Goal: Task Accomplishment & Management: Use online tool/utility

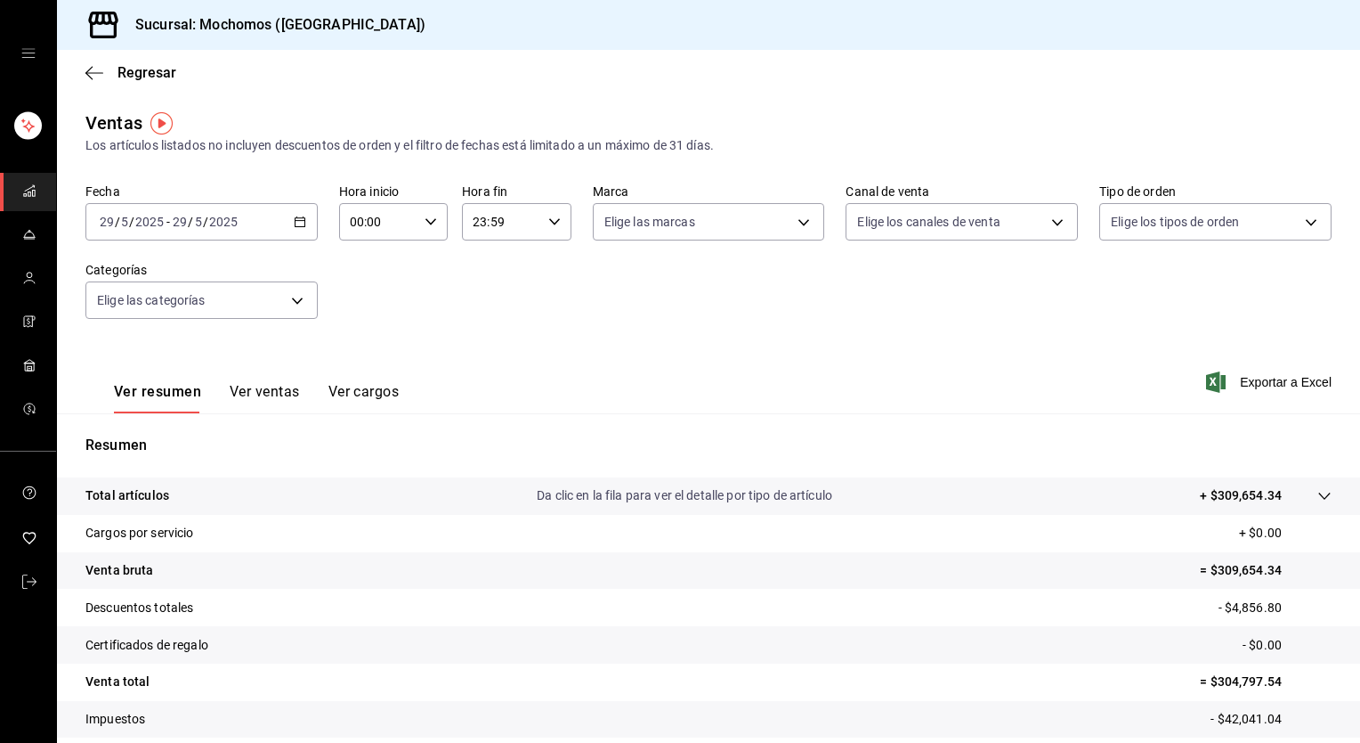
click at [296, 223] on icon "button" at bounding box center [300, 221] width 12 height 12
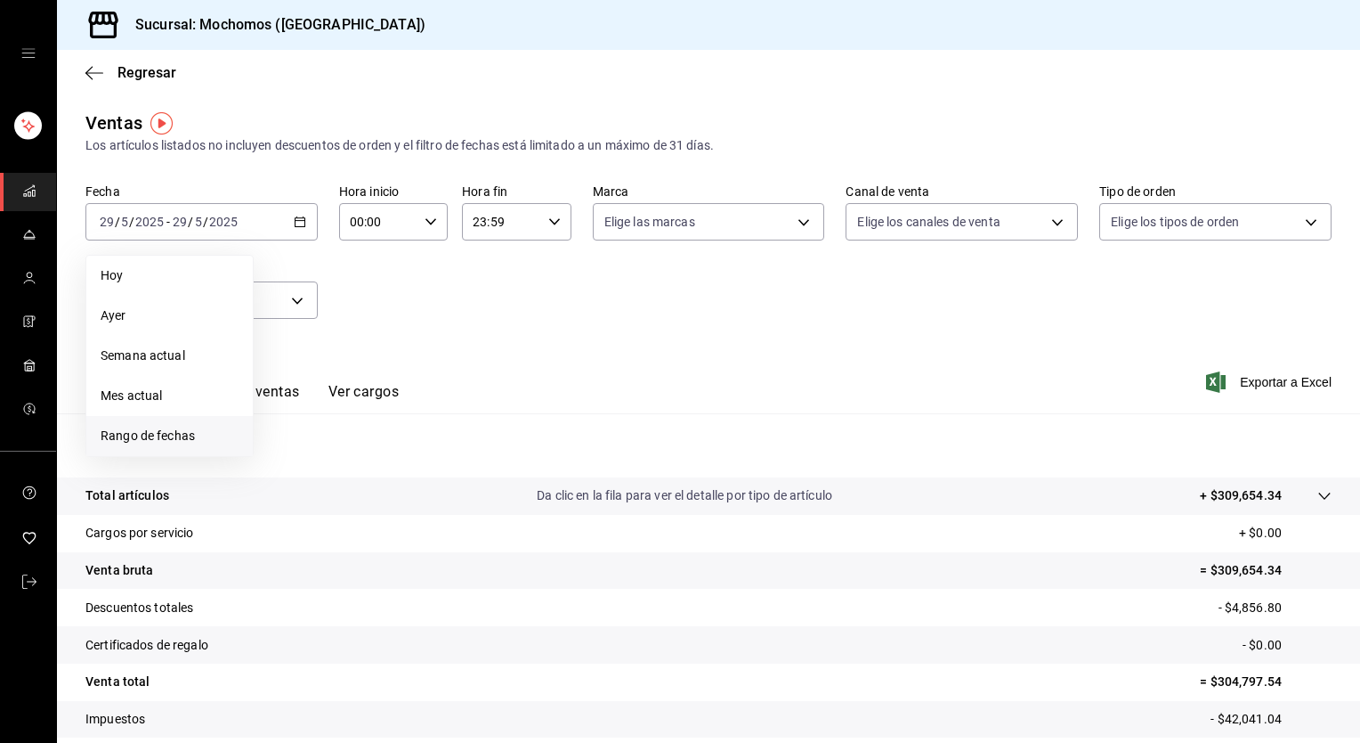
click at [158, 438] on span "Rango de fechas" at bounding box center [170, 435] width 138 height 19
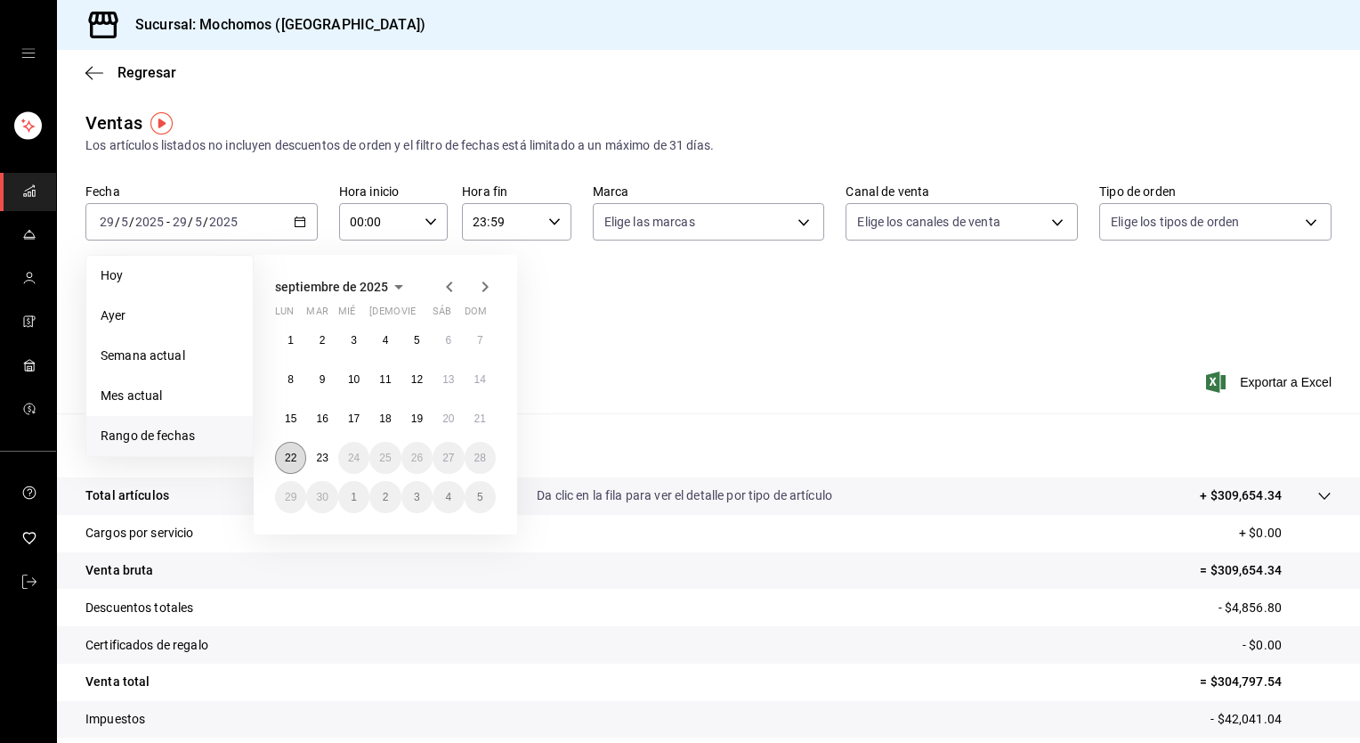
click at [296, 453] on button "22" at bounding box center [290, 458] width 31 height 32
click at [320, 455] on abbr "23" at bounding box center [322, 457] width 12 height 12
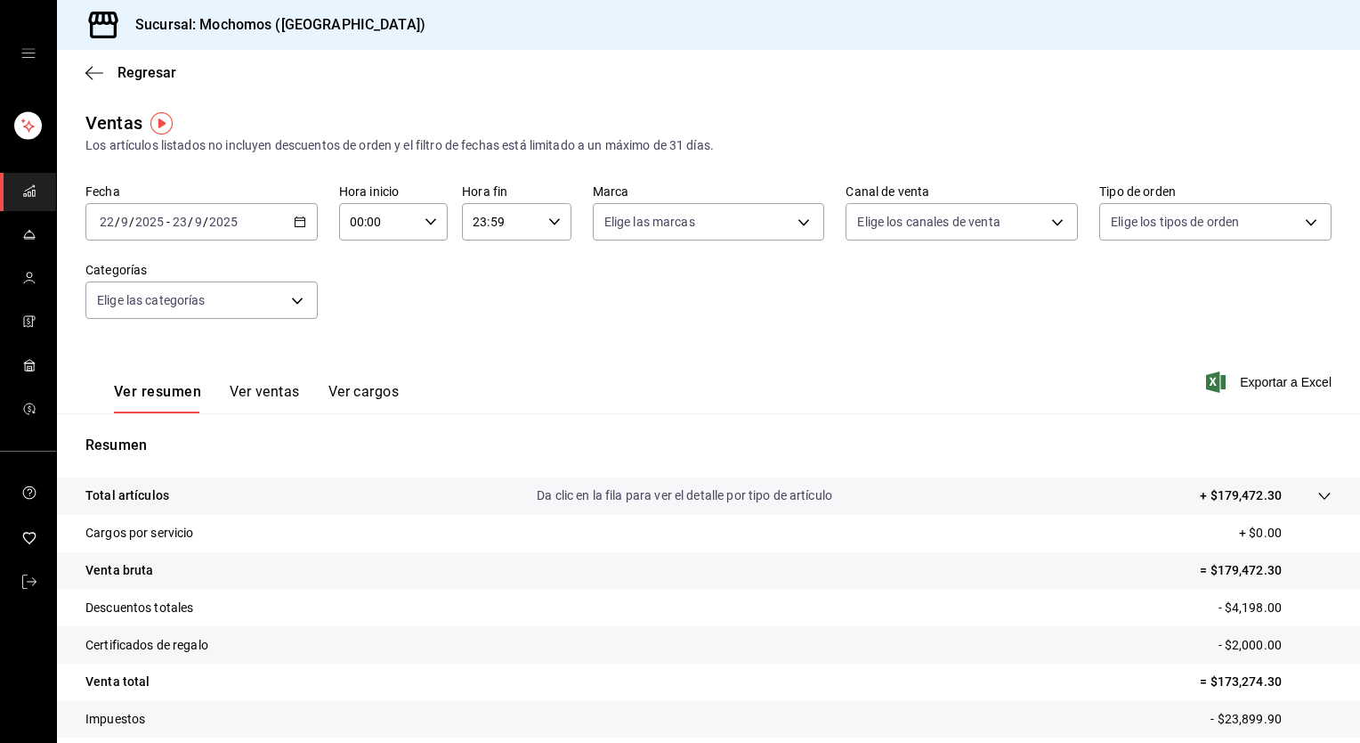
click at [426, 219] on \(Stroke\) "button" at bounding box center [431, 221] width 11 height 6
click at [360, 310] on span "05" at bounding box center [364, 310] width 26 height 14
type input "05:00"
click at [419, 272] on span "00" at bounding box center [418, 267] width 26 height 14
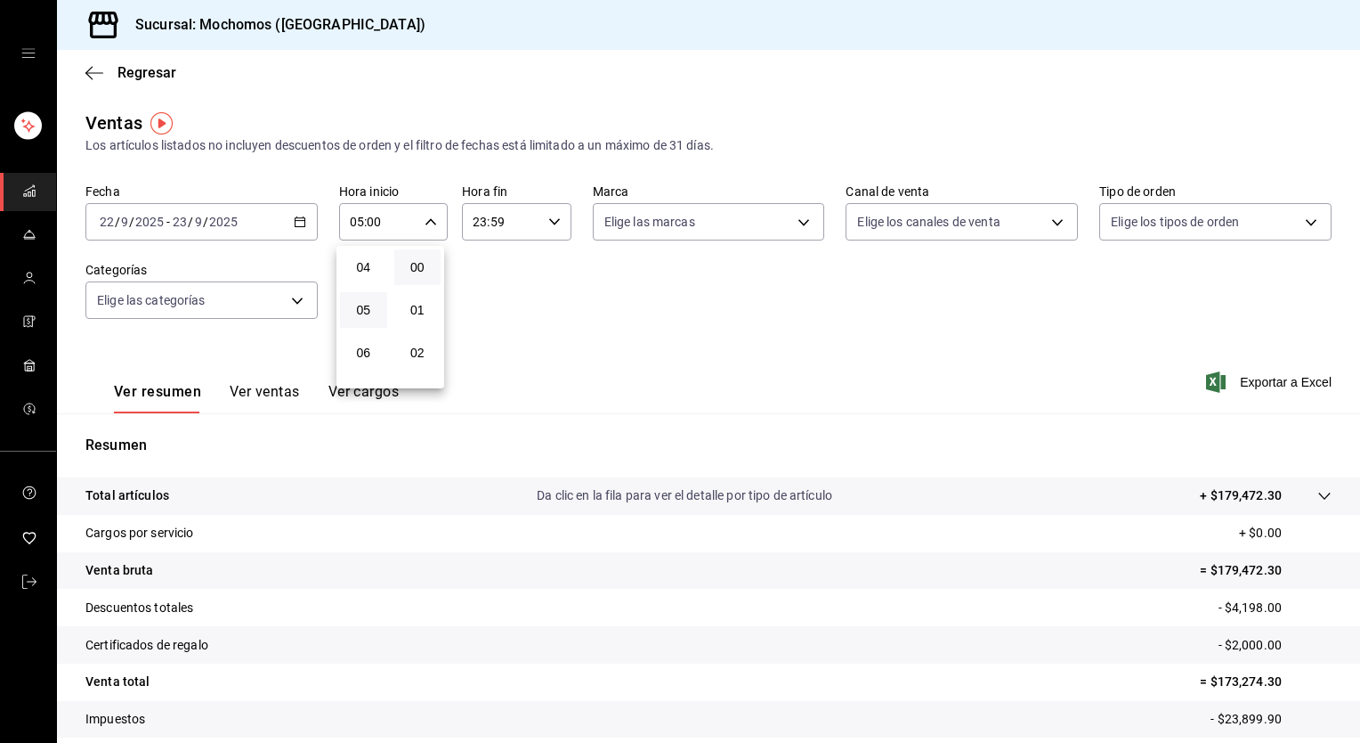
click at [551, 225] on div at bounding box center [680, 371] width 1360 height 743
click at [551, 225] on icon "button" at bounding box center [554, 221] width 12 height 12
click at [491, 273] on span "05" at bounding box center [486, 274] width 26 height 14
click at [539, 260] on span "00" at bounding box center [540, 267] width 26 height 14
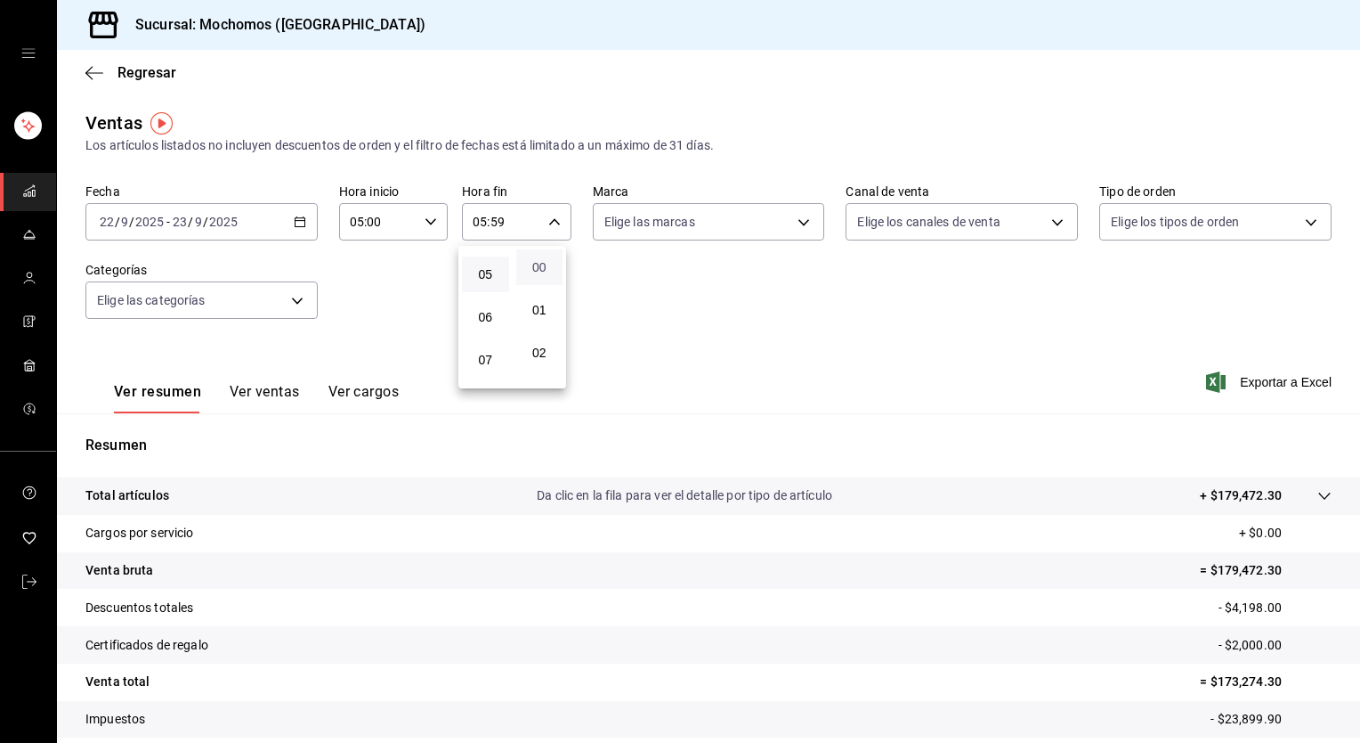
type input "05:00"
click at [659, 285] on div at bounding box center [680, 371] width 1360 height 743
click at [1277, 385] on span "Exportar a Excel" at bounding box center [1271, 381] width 122 height 21
